Goal: Task Accomplishment & Management: Manage account settings

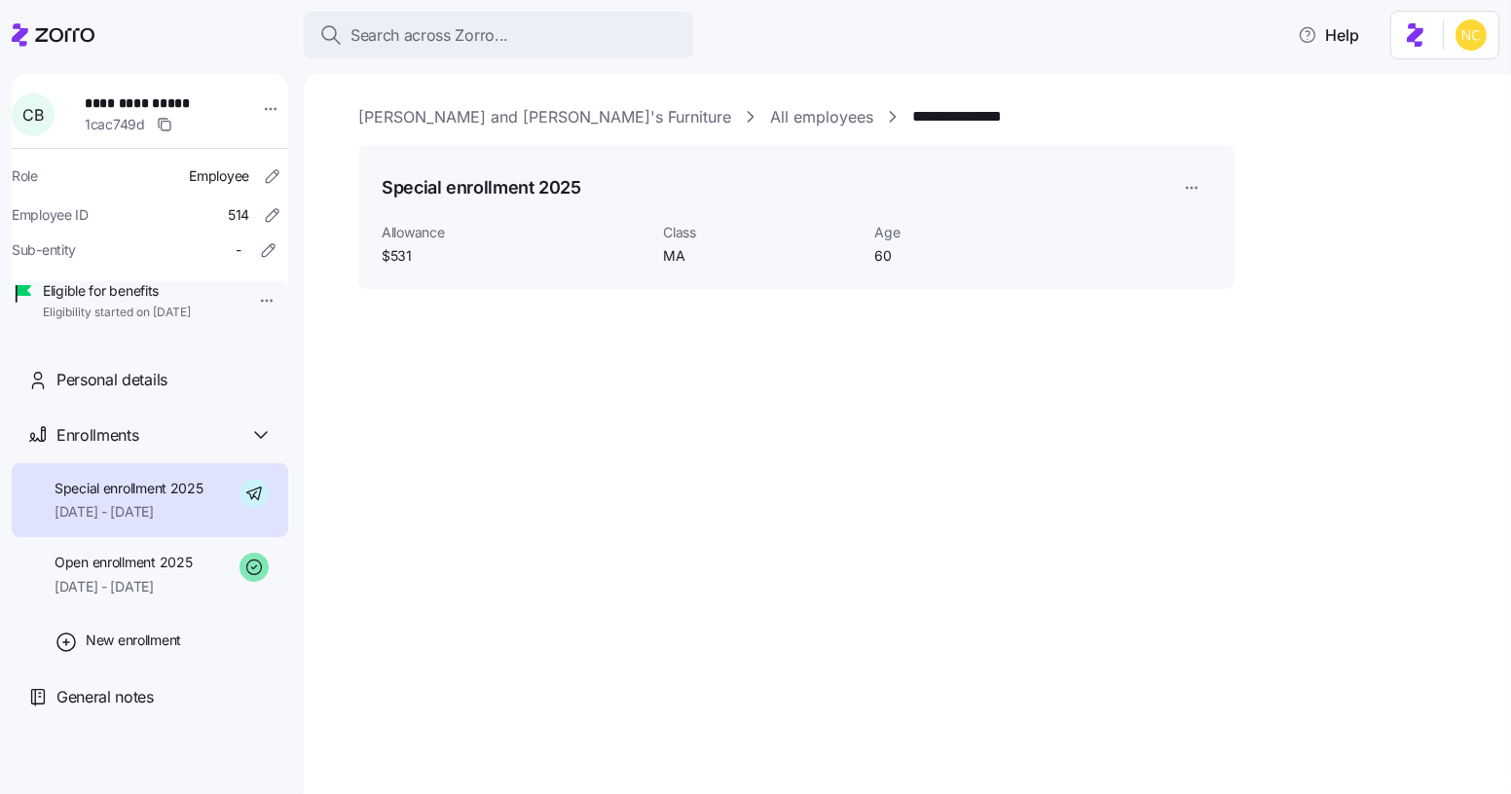
click at [169, 498] on span "Special enrollment 2025" at bounding box center [129, 488] width 149 height 19
drag, startPoint x: 173, startPoint y: 623, endPoint x: 165, endPoint y: 613, distance: 13.1
click at [172, 612] on div "Open enrollment 2025 [DATE] - [DATE]" at bounding box center [150, 574] width 276 height 75
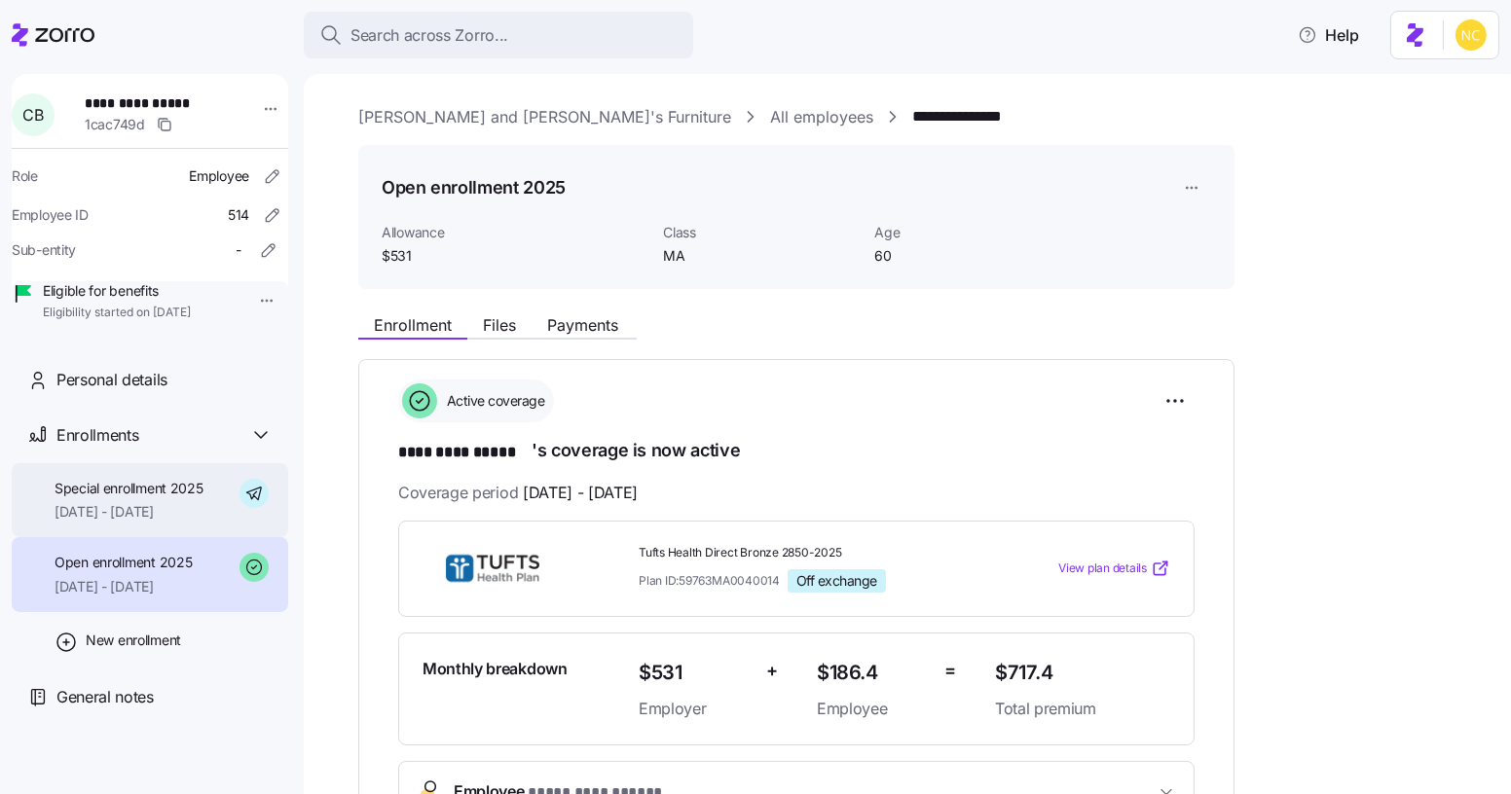
click at [179, 498] on span "Special enrollment 2025" at bounding box center [129, 488] width 149 height 19
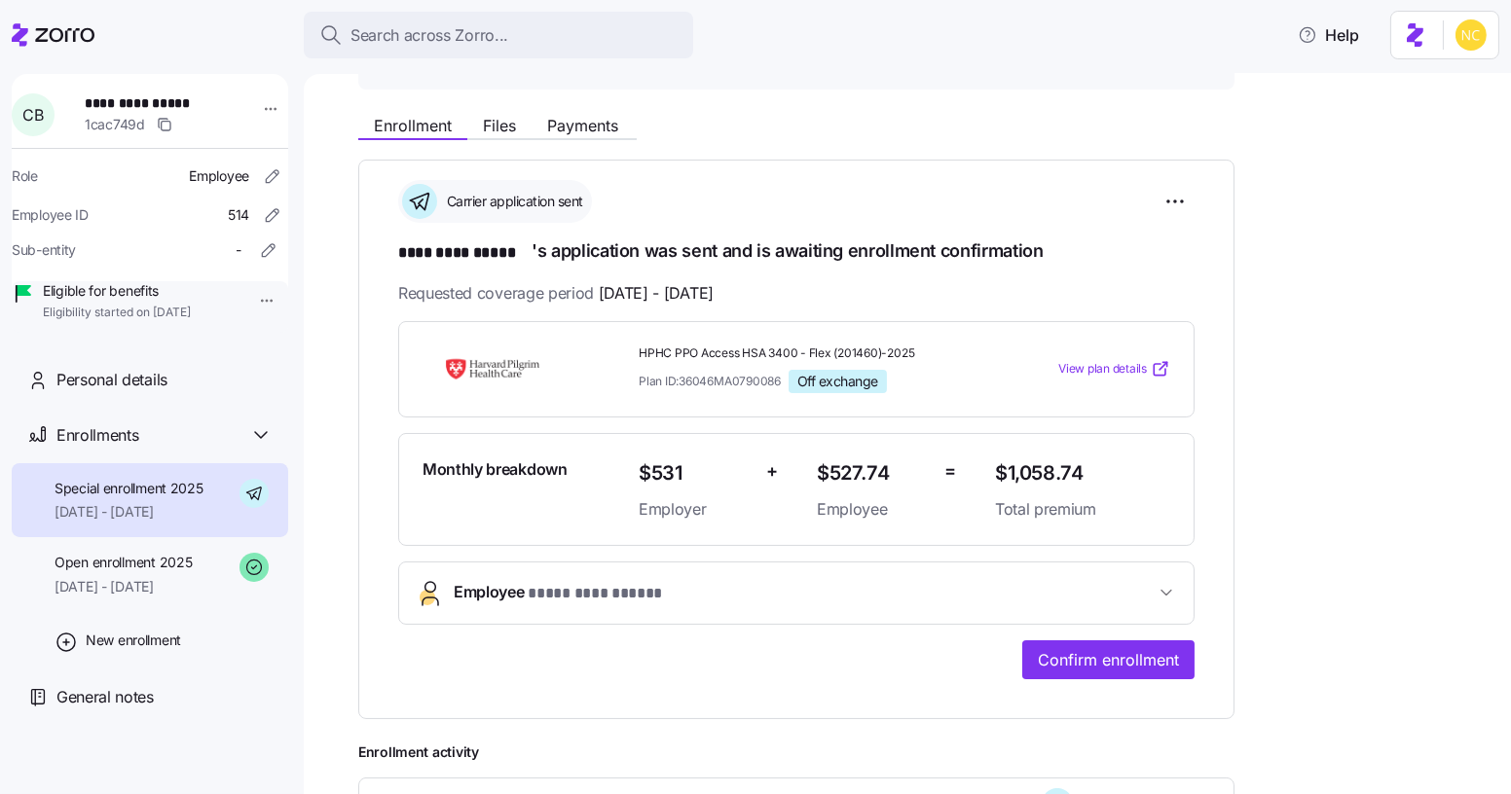
scroll to position [209, 0]
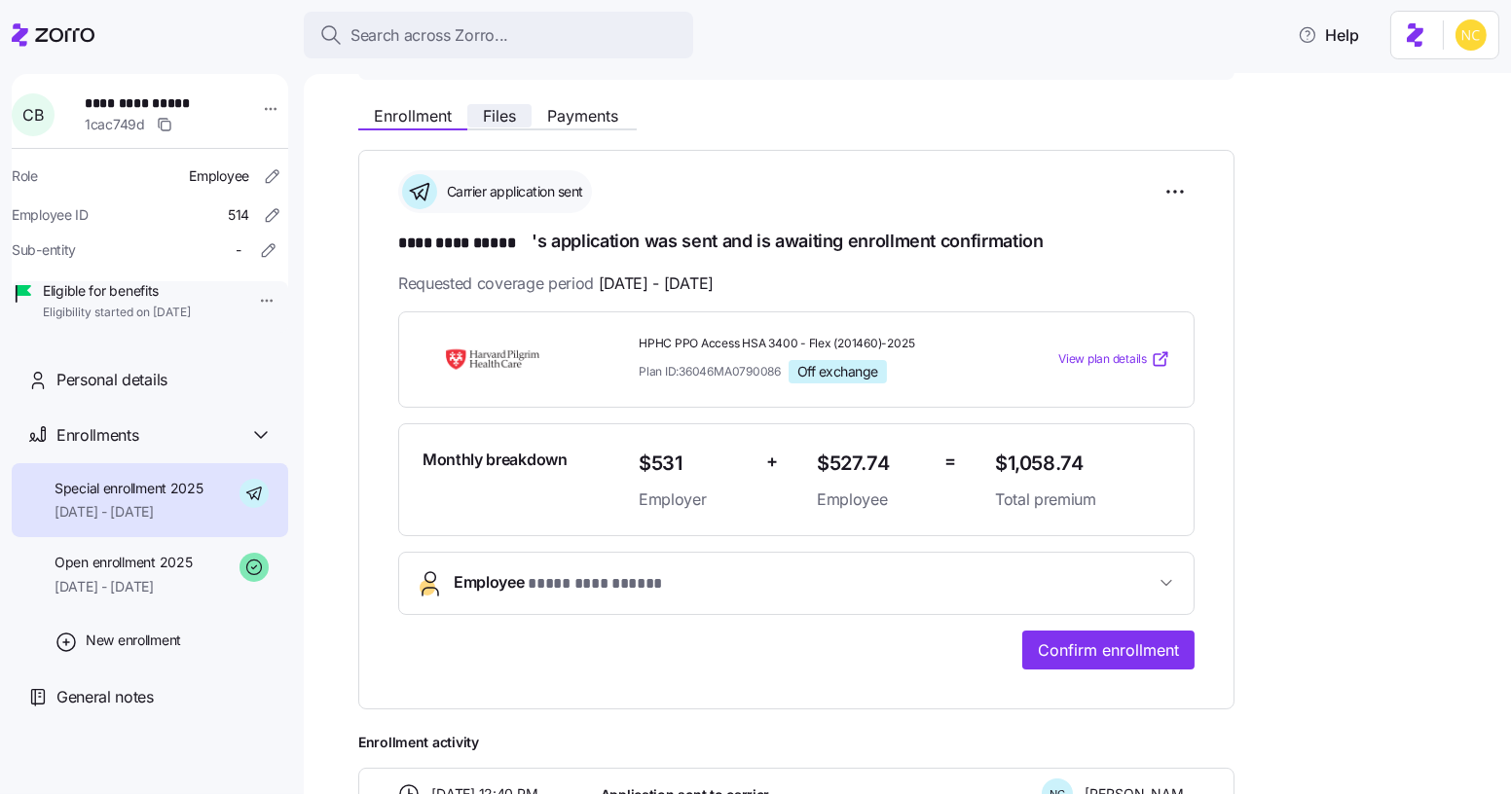
click at [488, 121] on span "Files" at bounding box center [499, 116] width 33 height 16
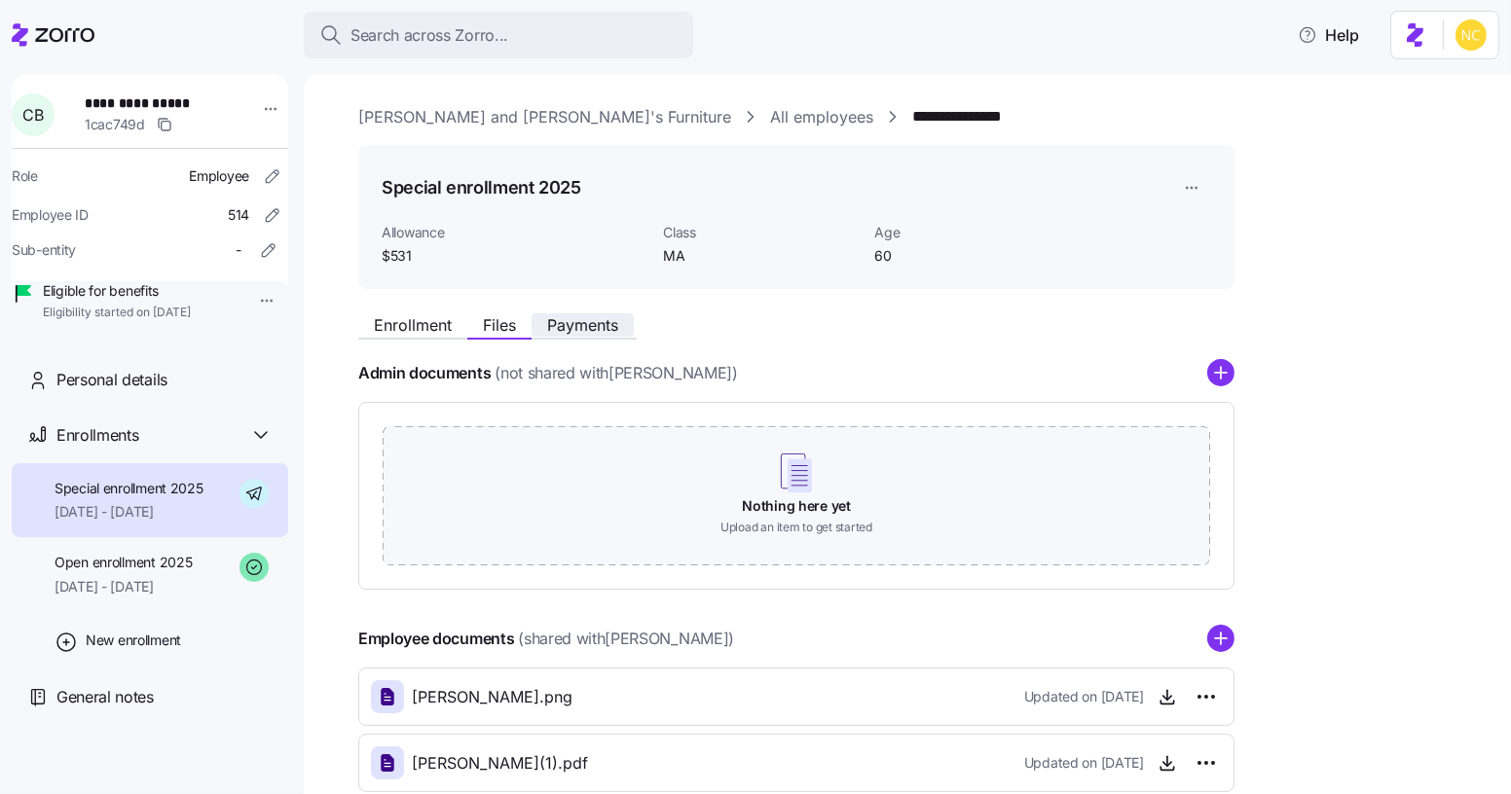
scroll to position [113, 0]
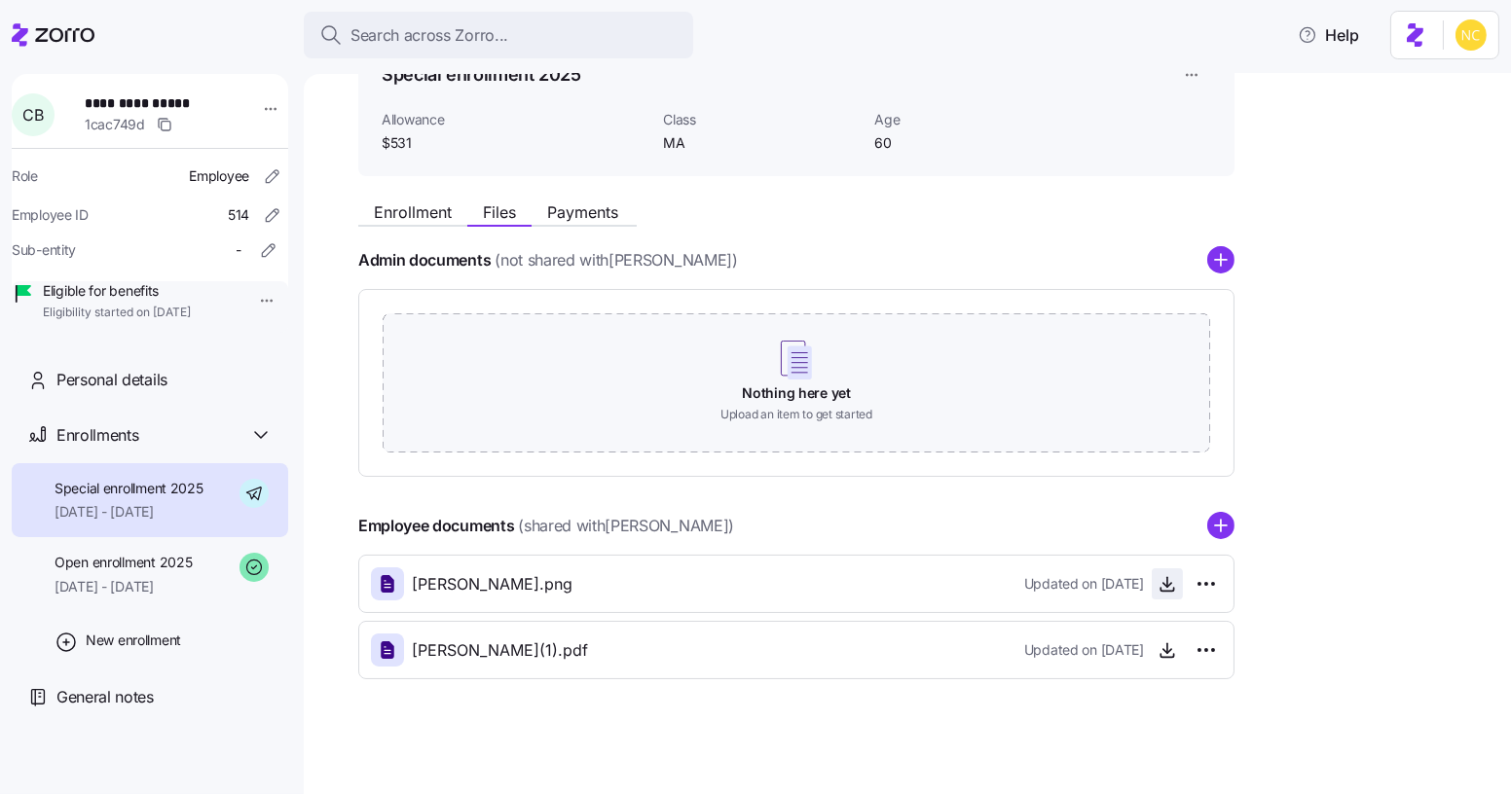
click at [1174, 593] on span "button" at bounding box center [1167, 584] width 29 height 29
drag, startPoint x: 1159, startPoint y: 583, endPoint x: 1177, endPoint y: 502, distance: 82.7
click at [1159, 577] on icon "button" at bounding box center [1167, 583] width 19 height 19
click at [550, 576] on span "[PERSON_NAME].png" at bounding box center [492, 584] width 161 height 24
click at [1169, 586] on icon "button" at bounding box center [1167, 583] width 19 height 19
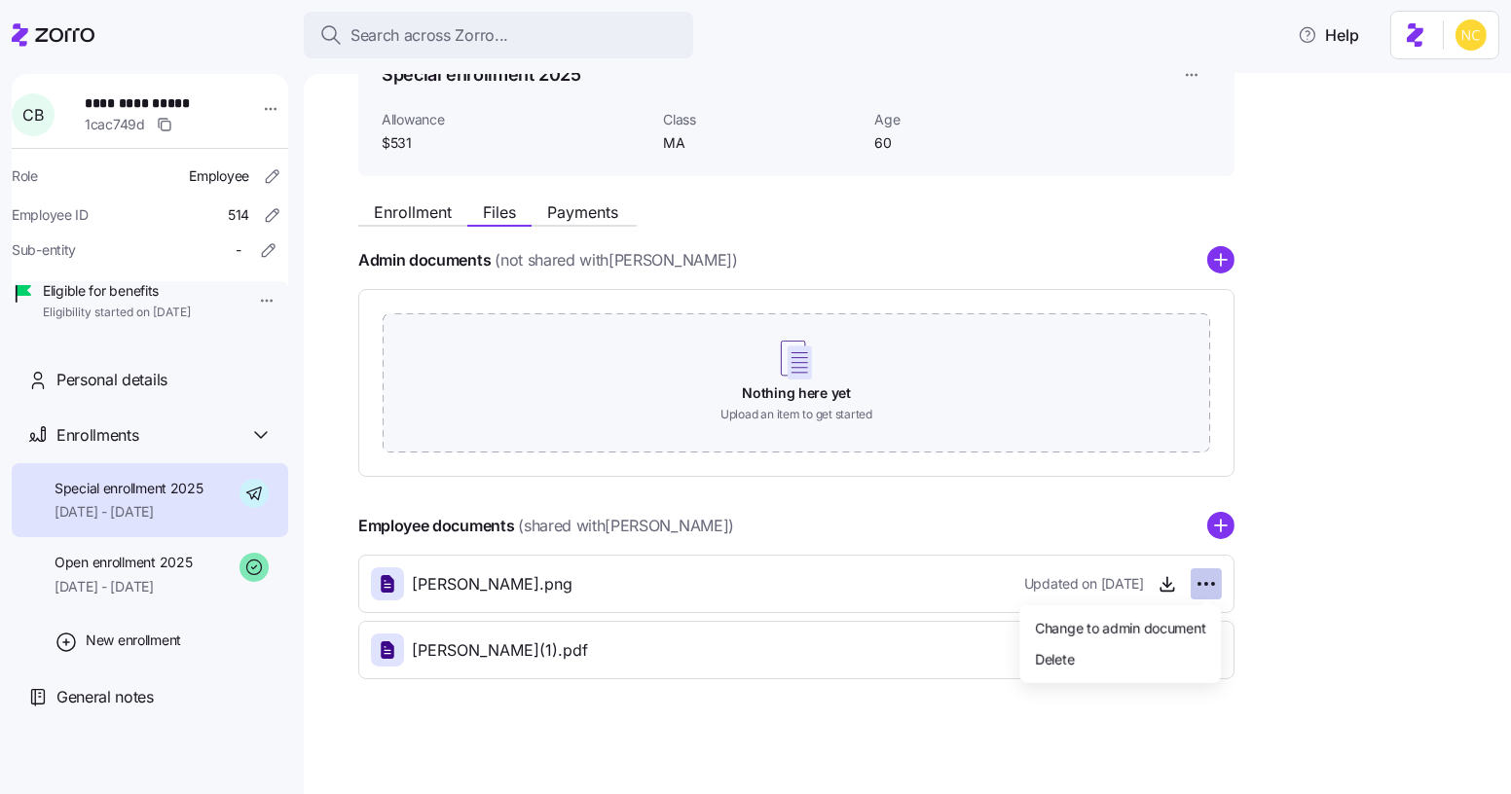
click at [1199, 575] on html "**********" at bounding box center [755, 391] width 1511 height 783
click at [1093, 648] on div "Delete" at bounding box center [1120, 659] width 186 height 31
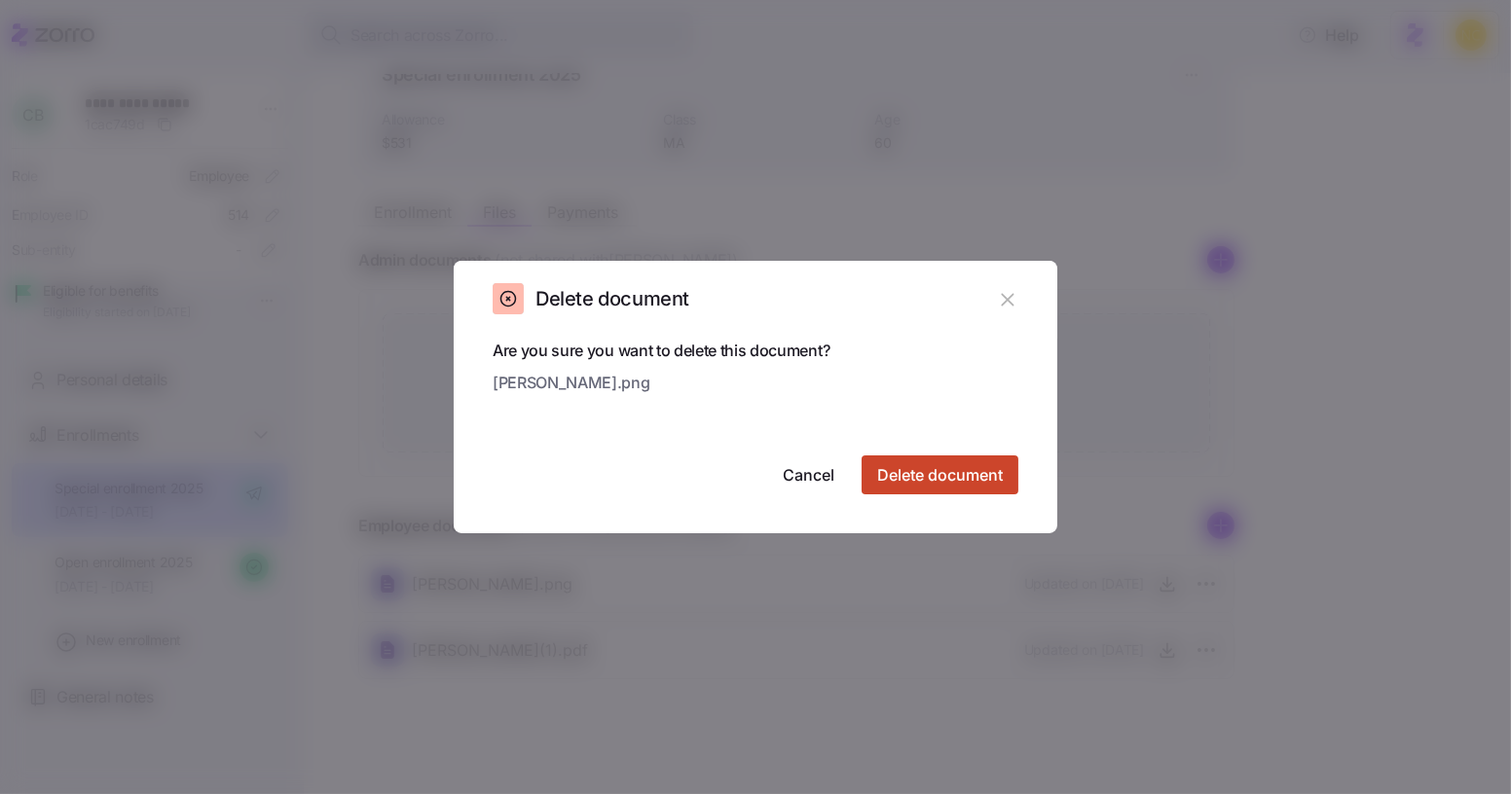
click at [920, 463] on button "Delete document" at bounding box center [940, 475] width 157 height 39
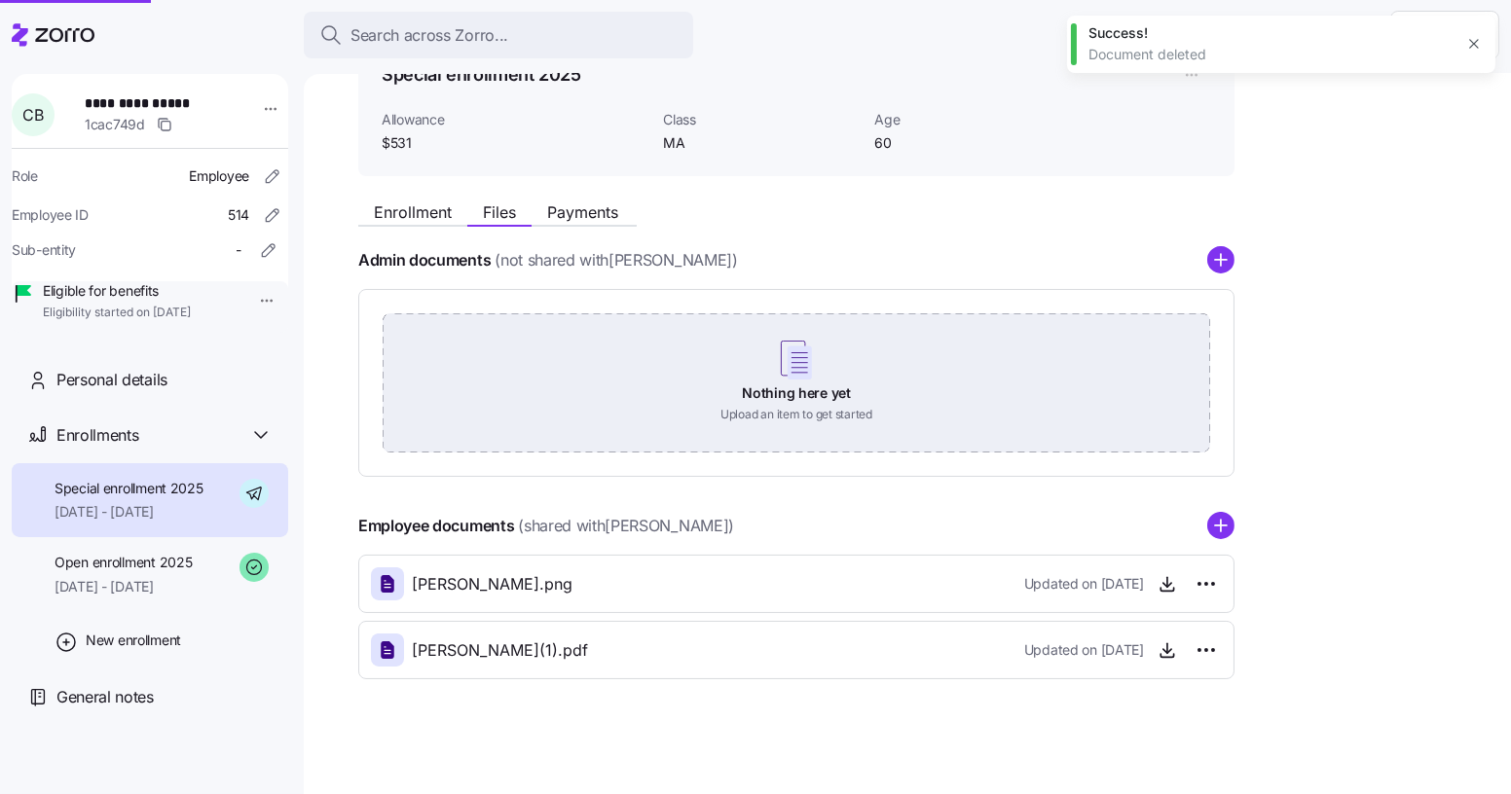
scroll to position [48, 0]
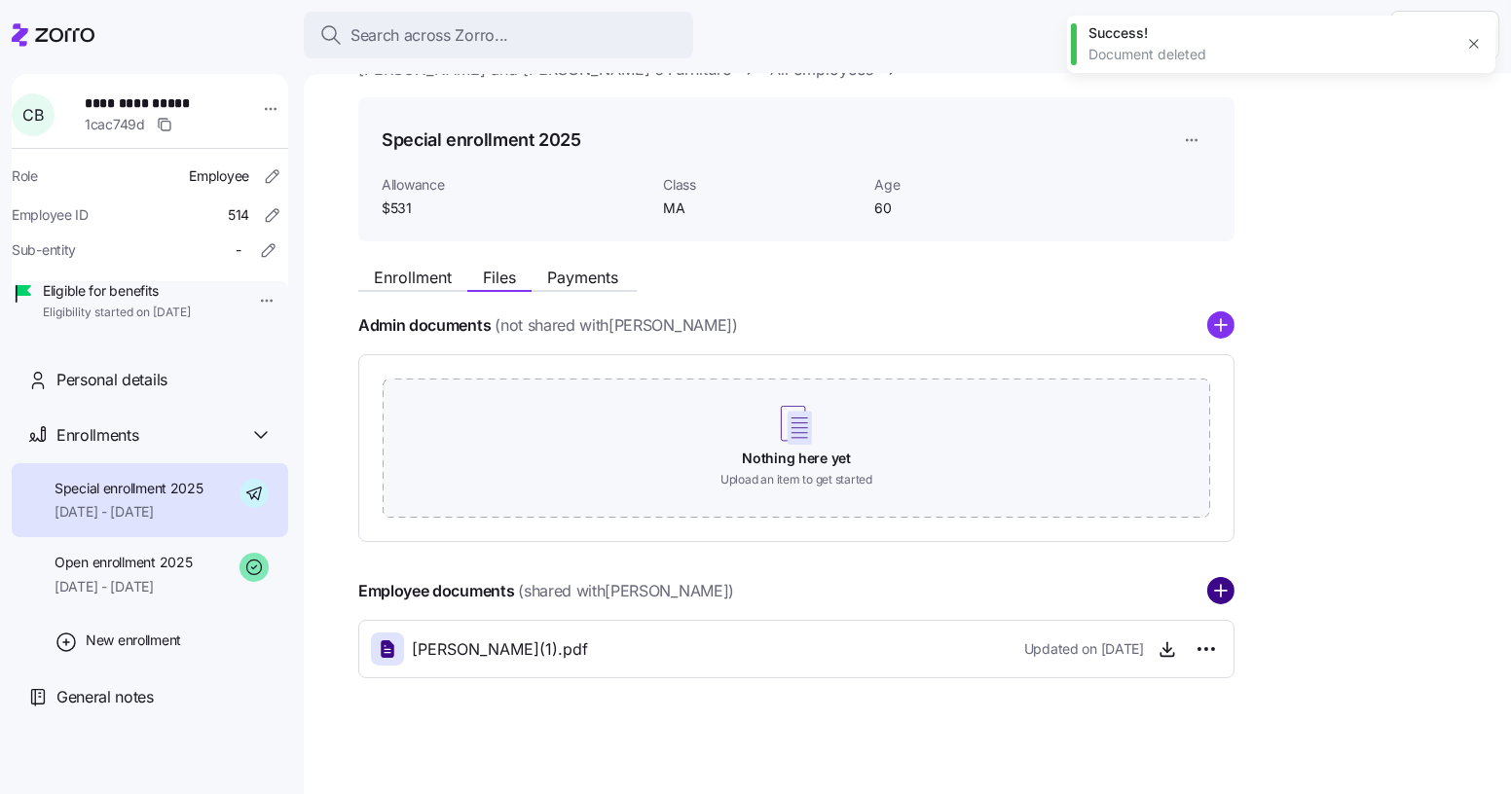
click at [1213, 580] on circle "add icon" at bounding box center [1220, 591] width 25 height 25
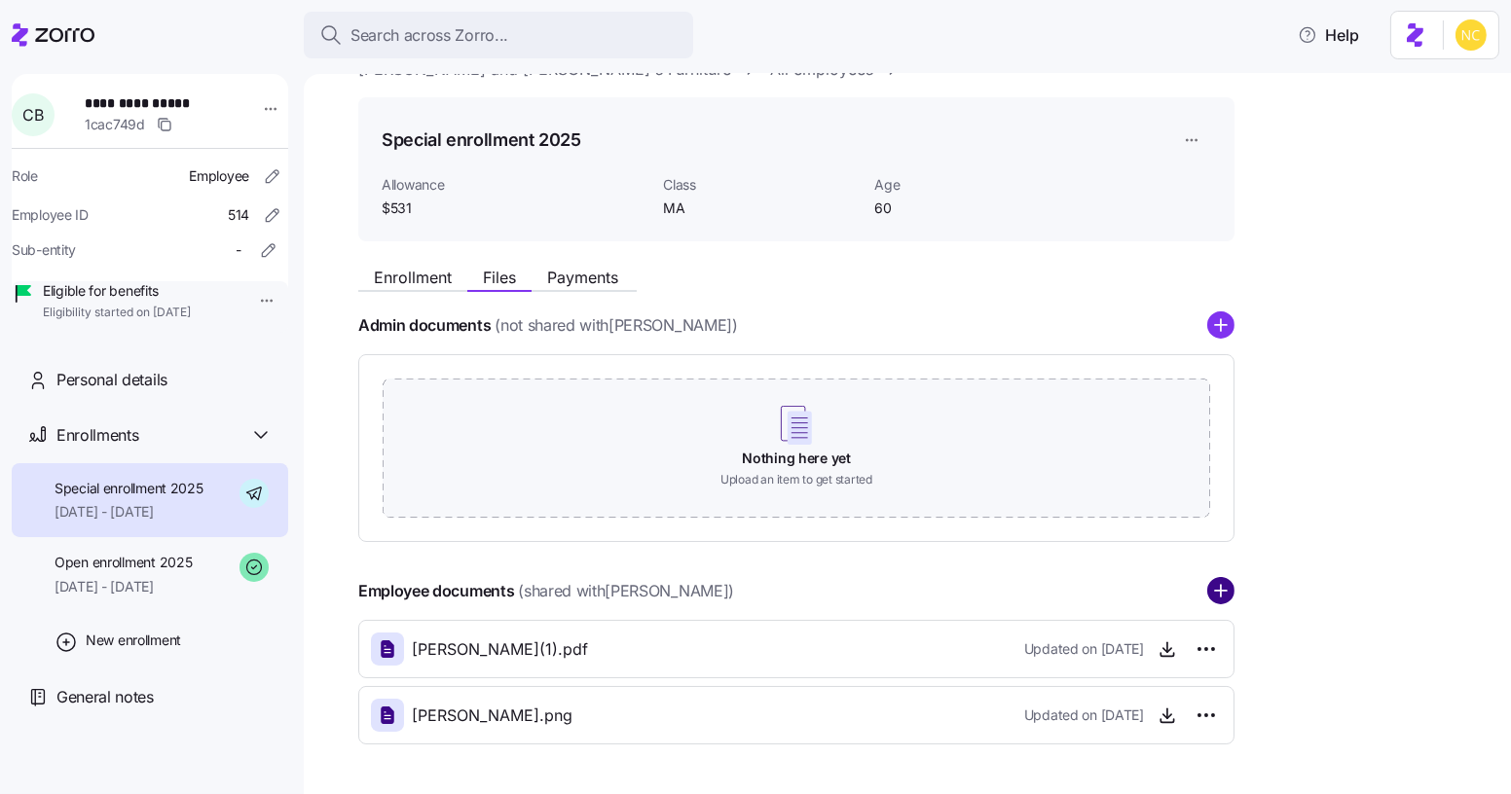
click at [1226, 600] on circle "add icon" at bounding box center [1220, 591] width 25 height 25
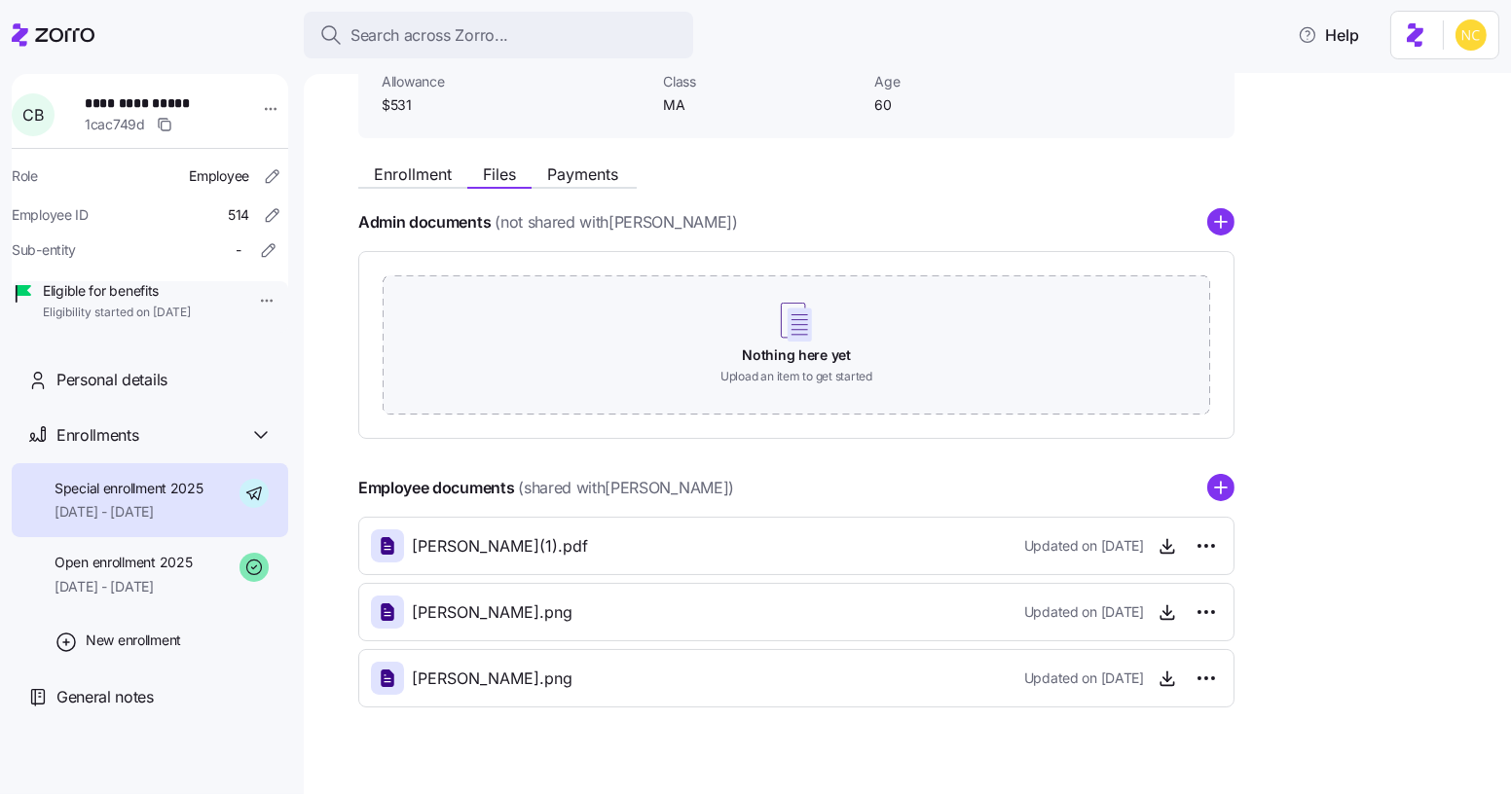
scroll to position [176, 0]
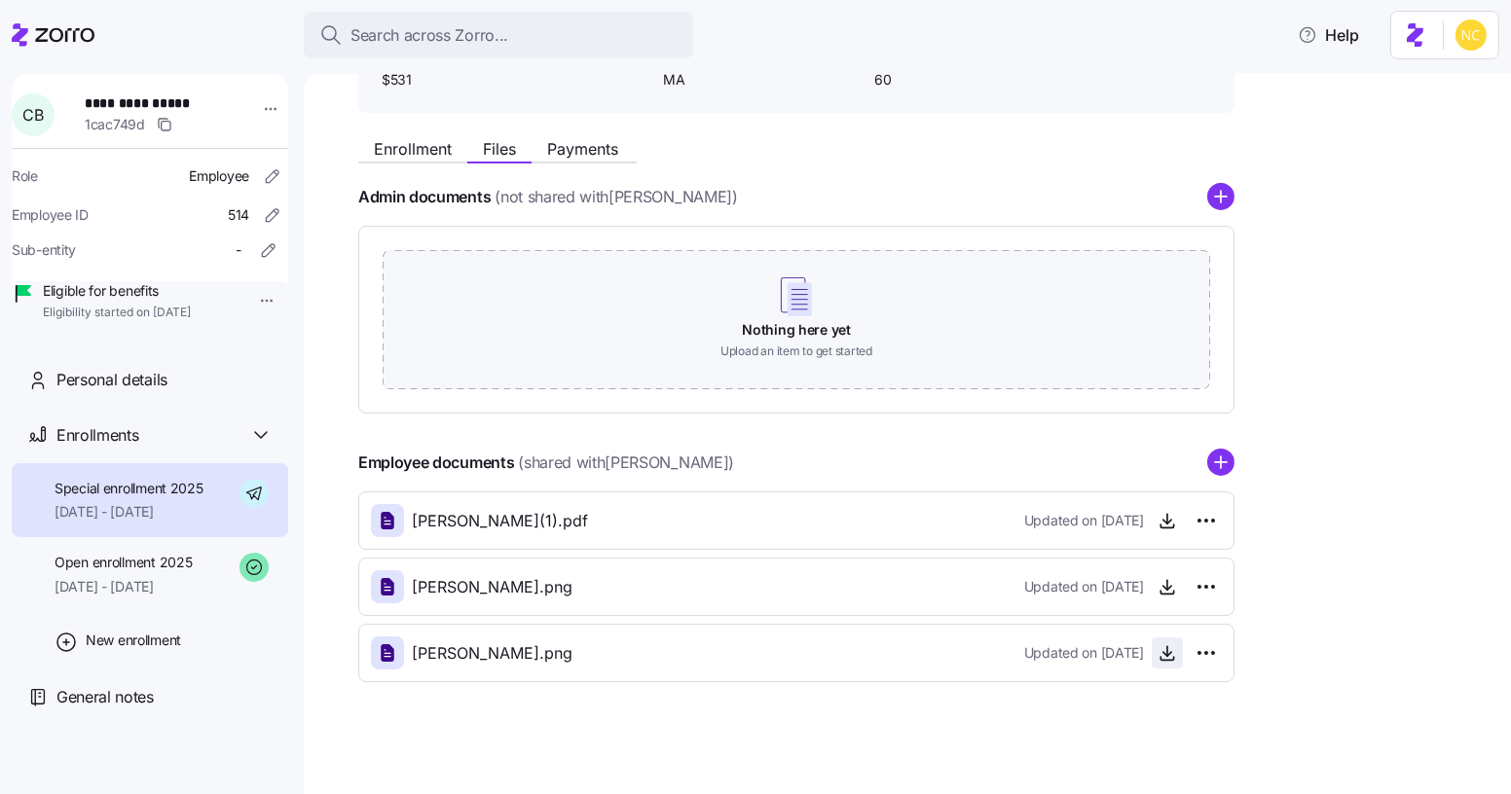
click at [1167, 647] on icon "button" at bounding box center [1167, 652] width 0 height 10
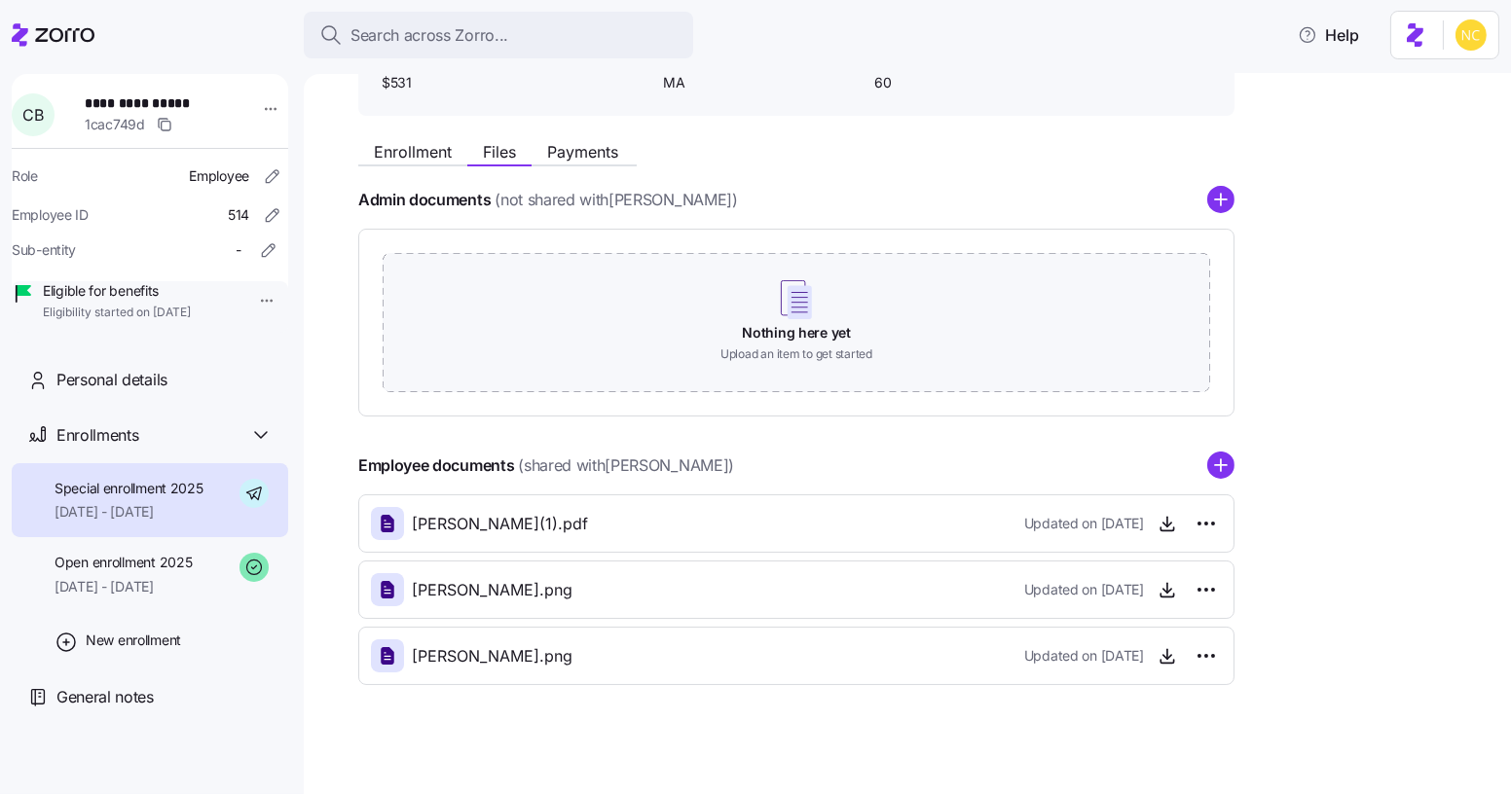
scroll to position [178, 0]
